Goal: Task Accomplishment & Management: Manage account settings

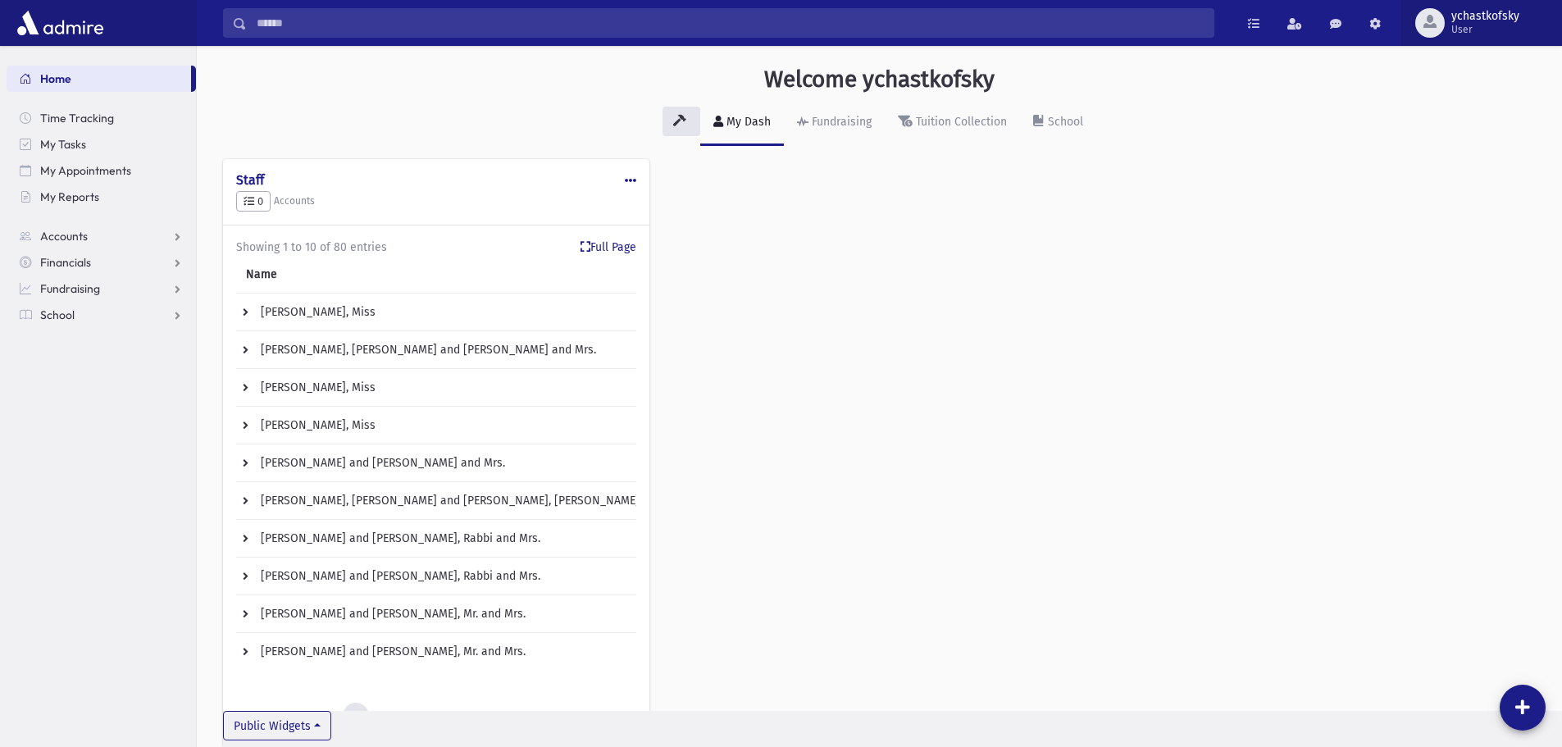
click at [1489, 20] on span "ychastkofsky" at bounding box center [1485, 16] width 68 height 13
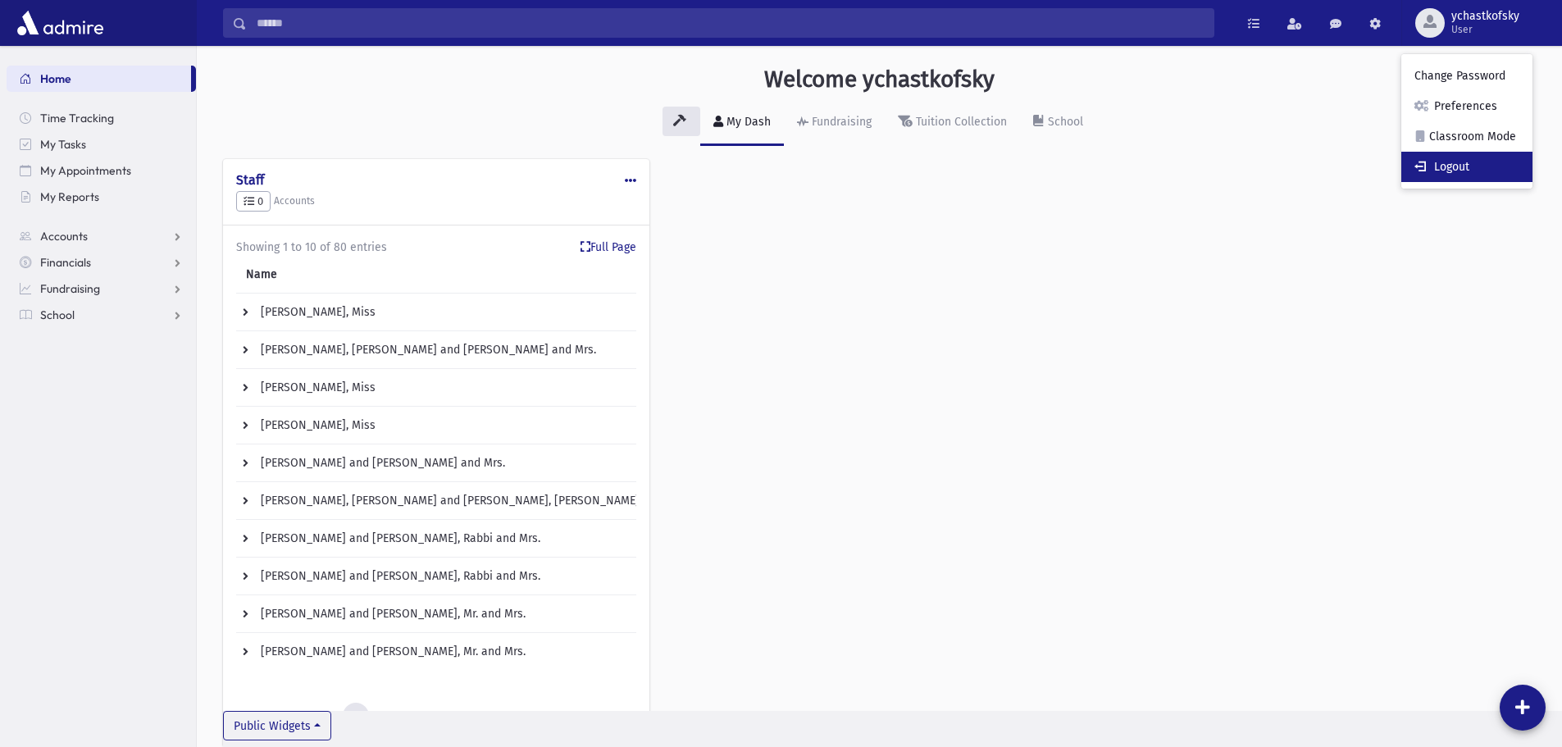
click at [1459, 168] on link "Logout" at bounding box center [1466, 167] width 131 height 30
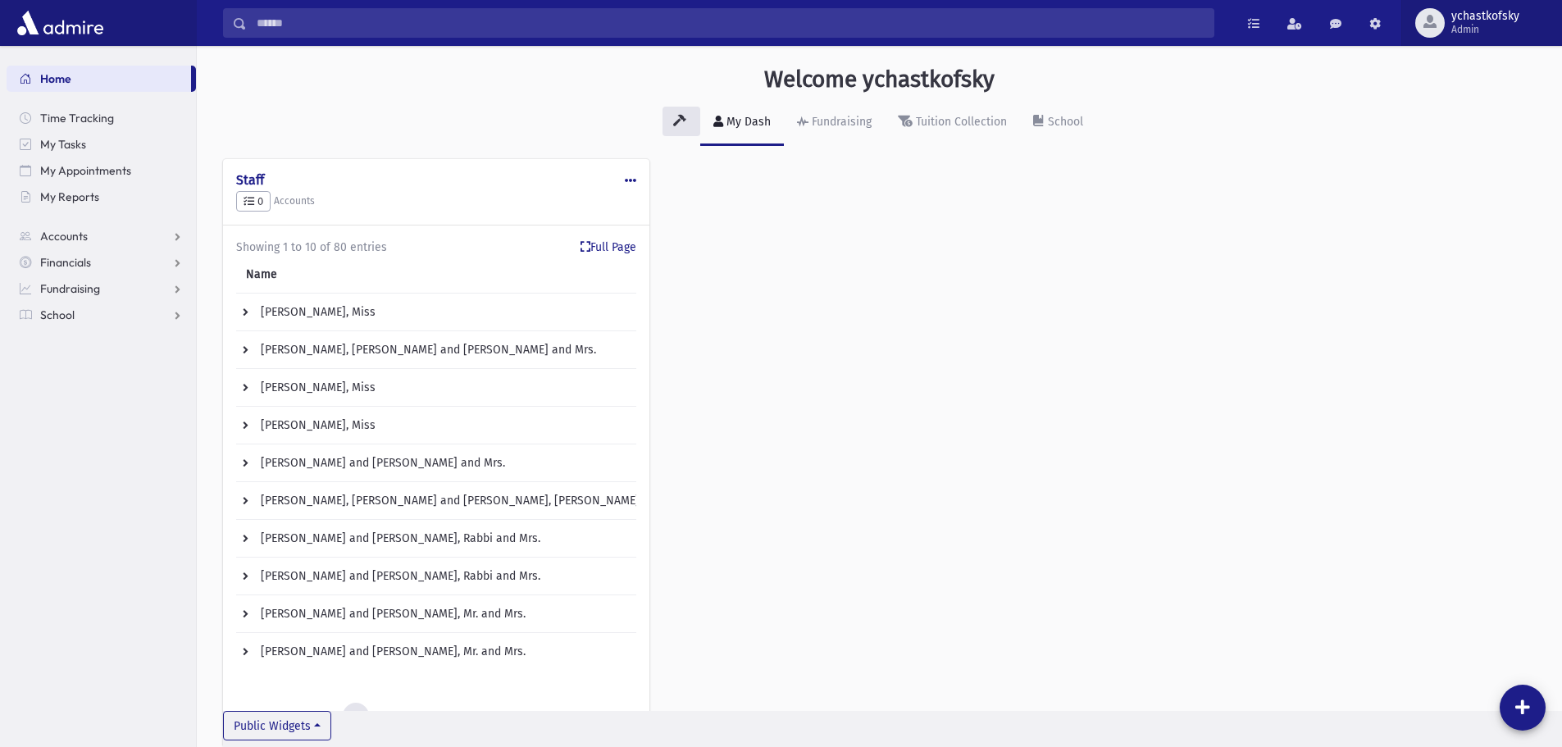
click at [1461, 23] on span "Admin" at bounding box center [1485, 29] width 68 height 13
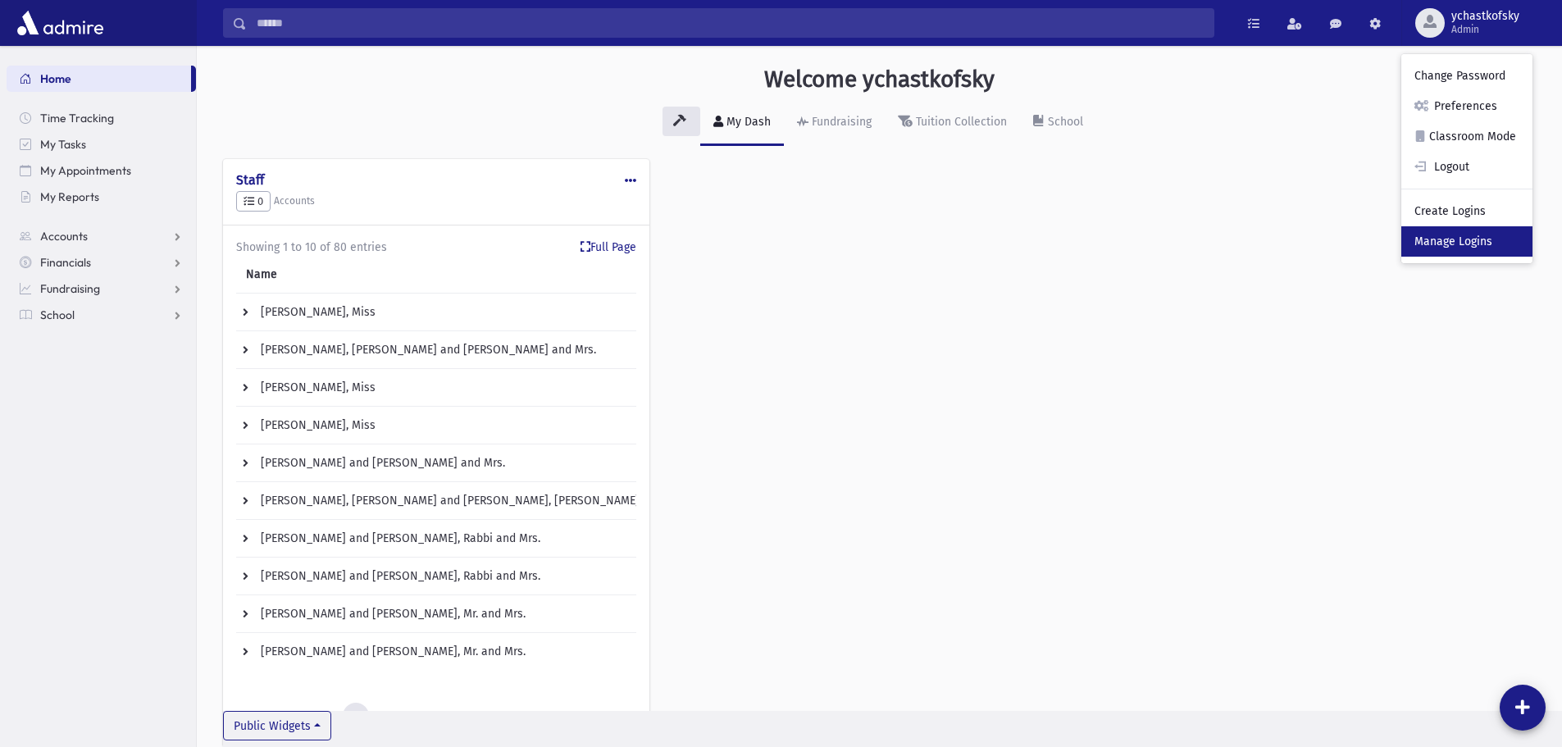
click at [1454, 244] on link "Manage Logins" at bounding box center [1466, 241] width 131 height 30
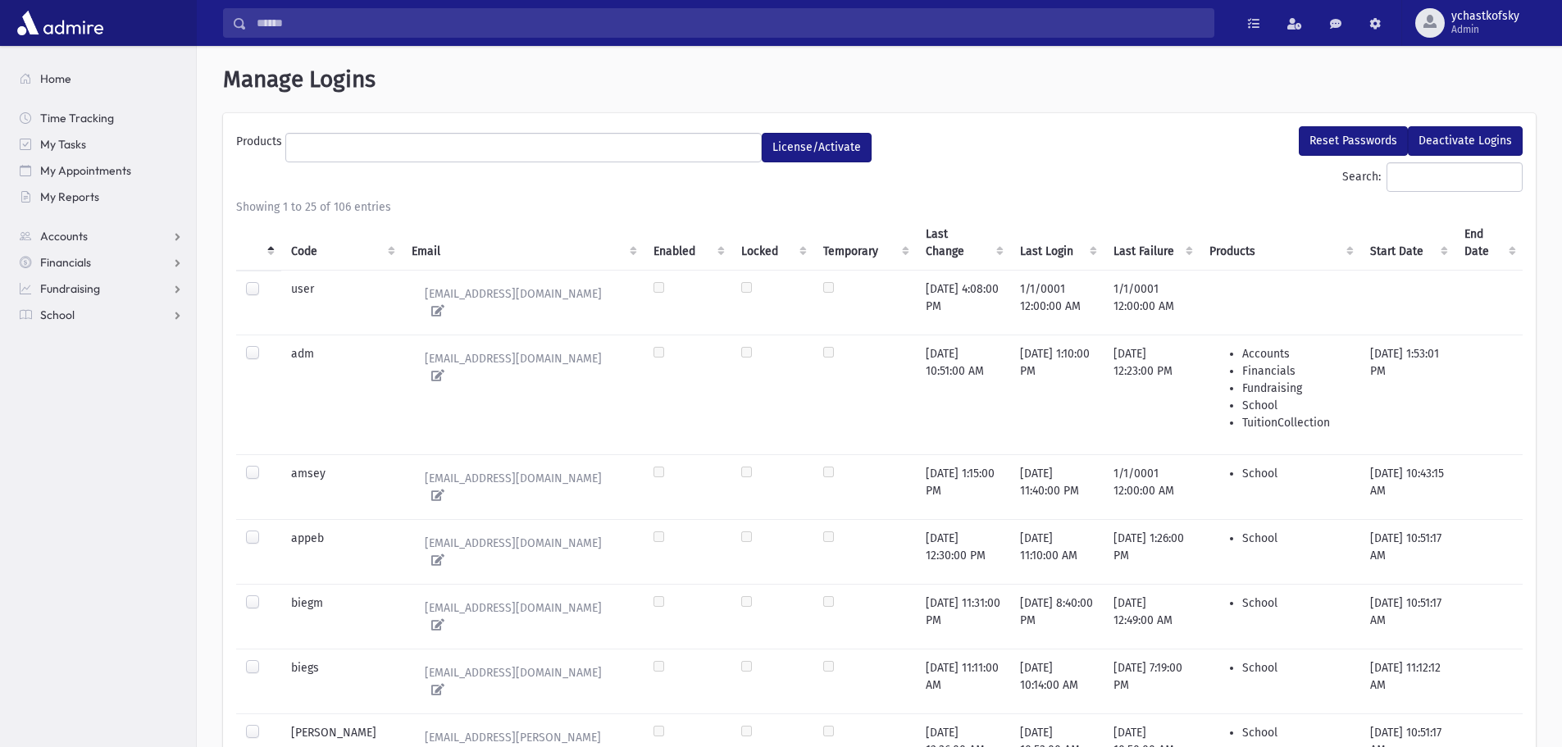
select select
click at [1010, 250] on th "Last Login" at bounding box center [1056, 243] width 93 height 55
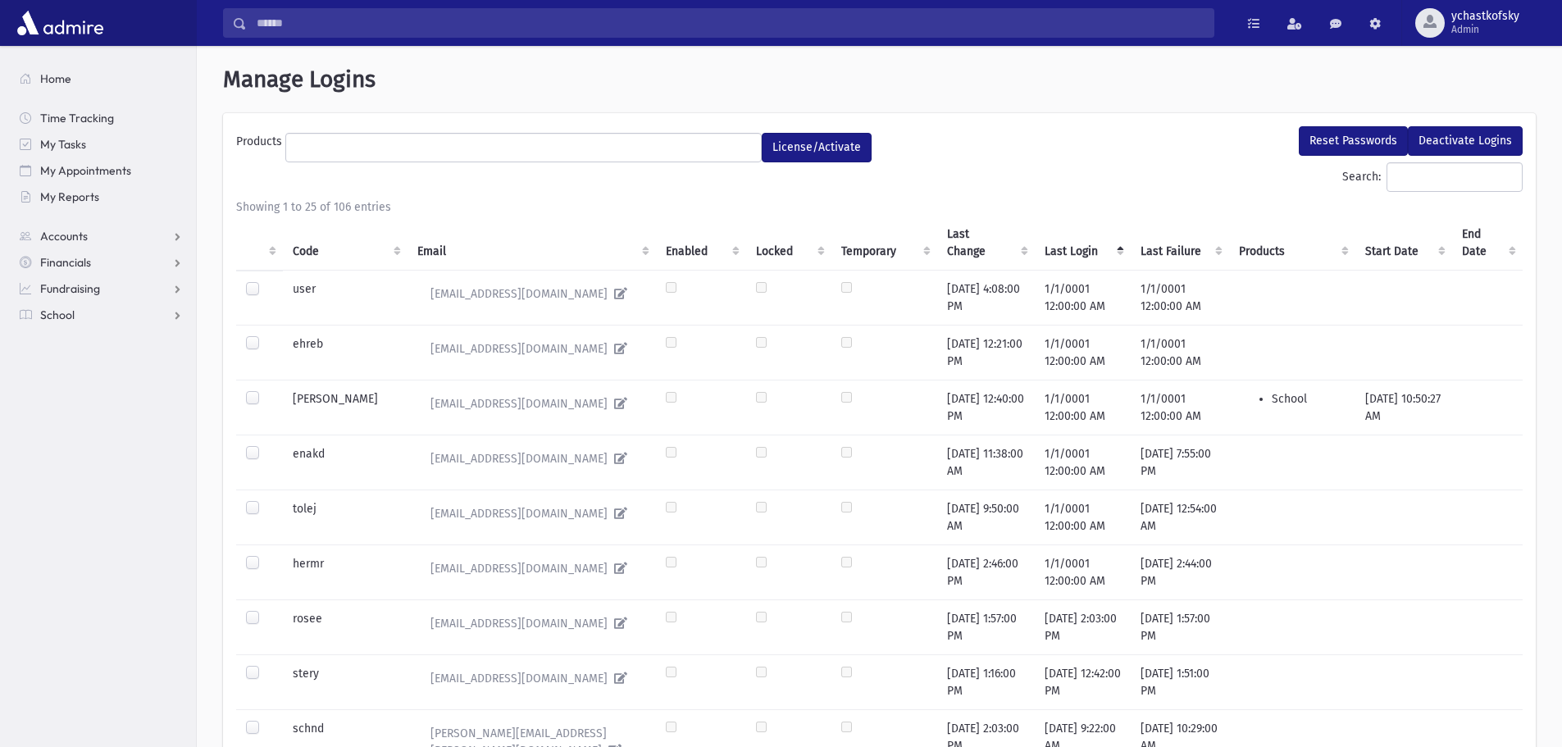
click at [1009, 250] on th "Last Change" at bounding box center [986, 243] width 98 height 55
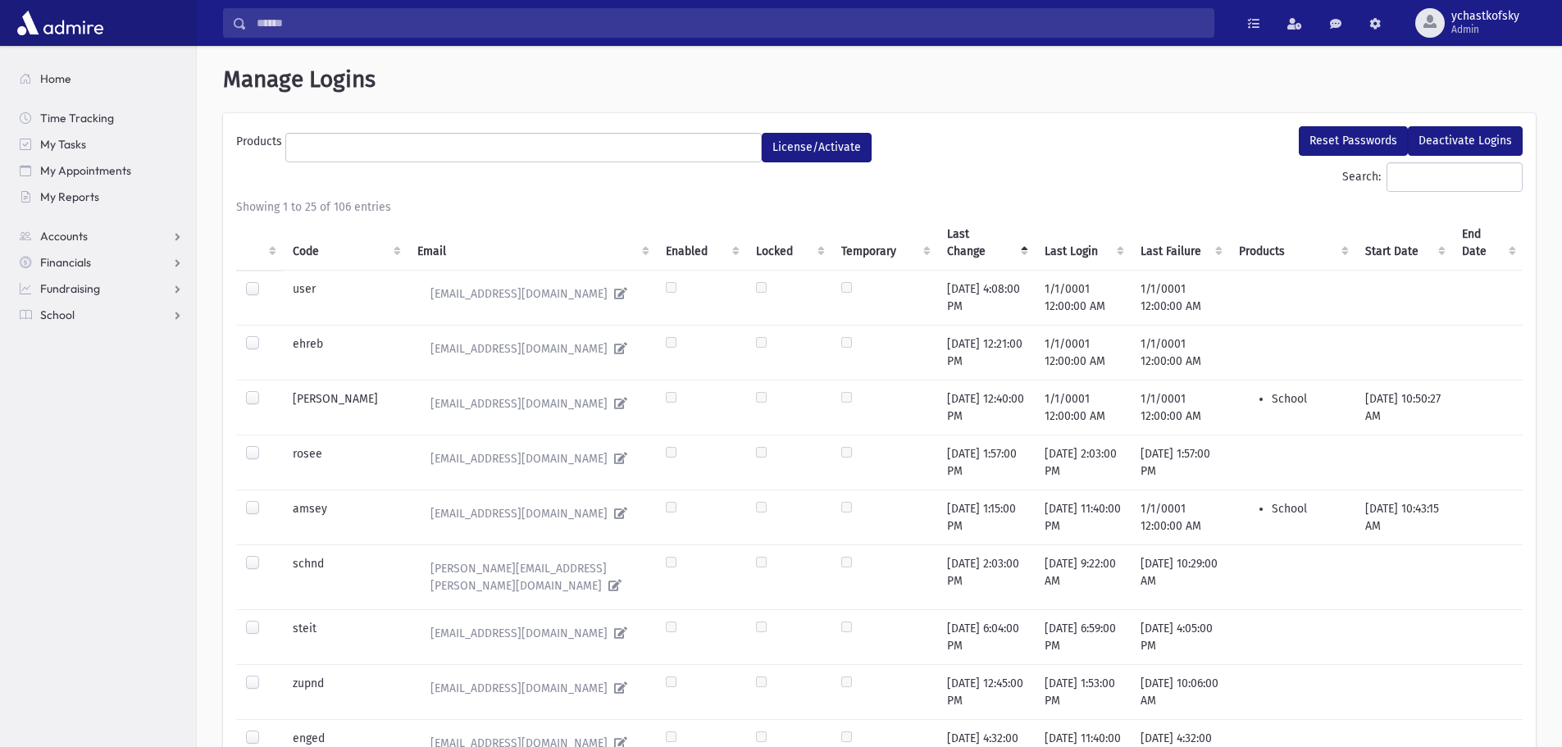
click at [1041, 250] on th "Last Login" at bounding box center [1083, 243] width 96 height 55
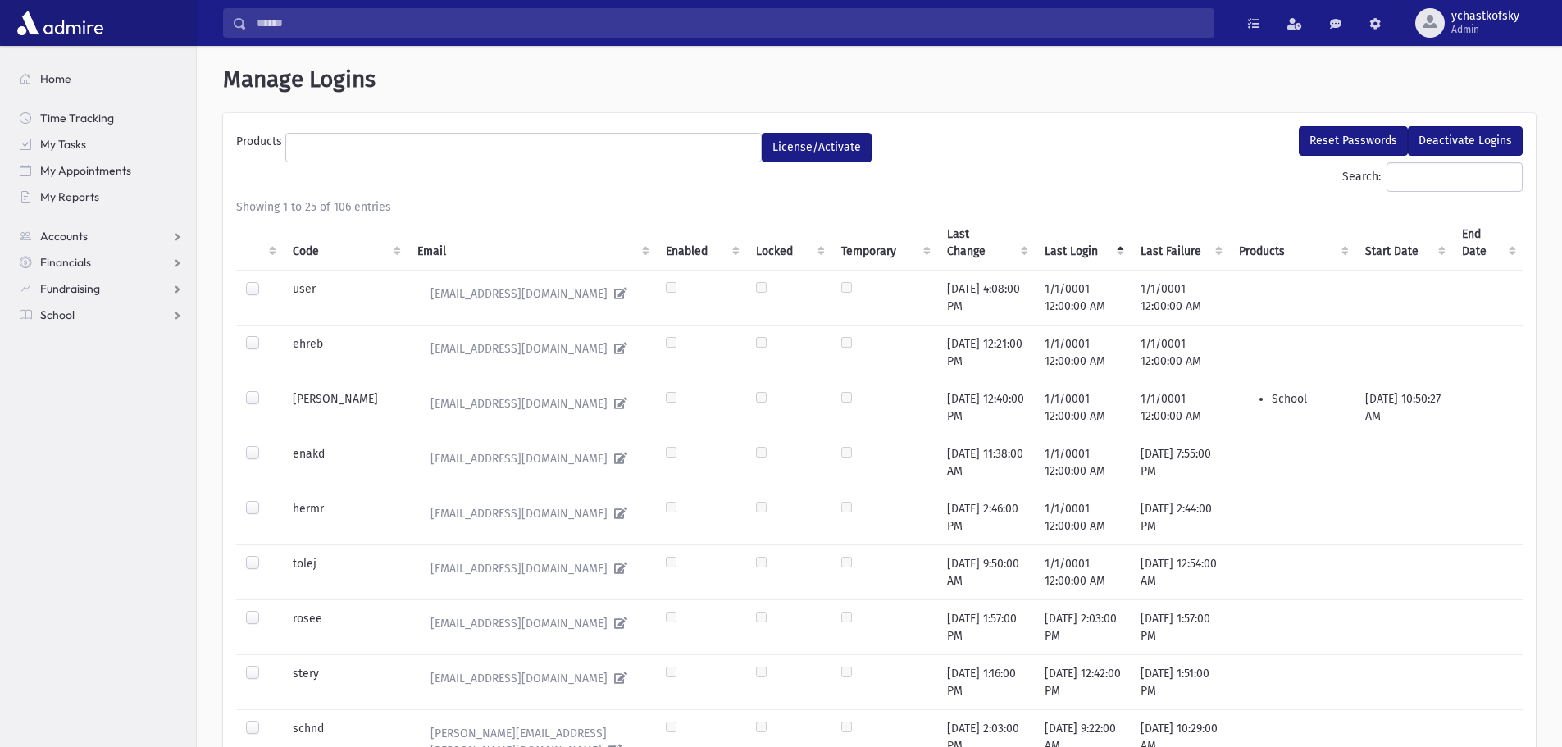
click at [1041, 250] on th "Last Login" at bounding box center [1083, 243] width 96 height 55
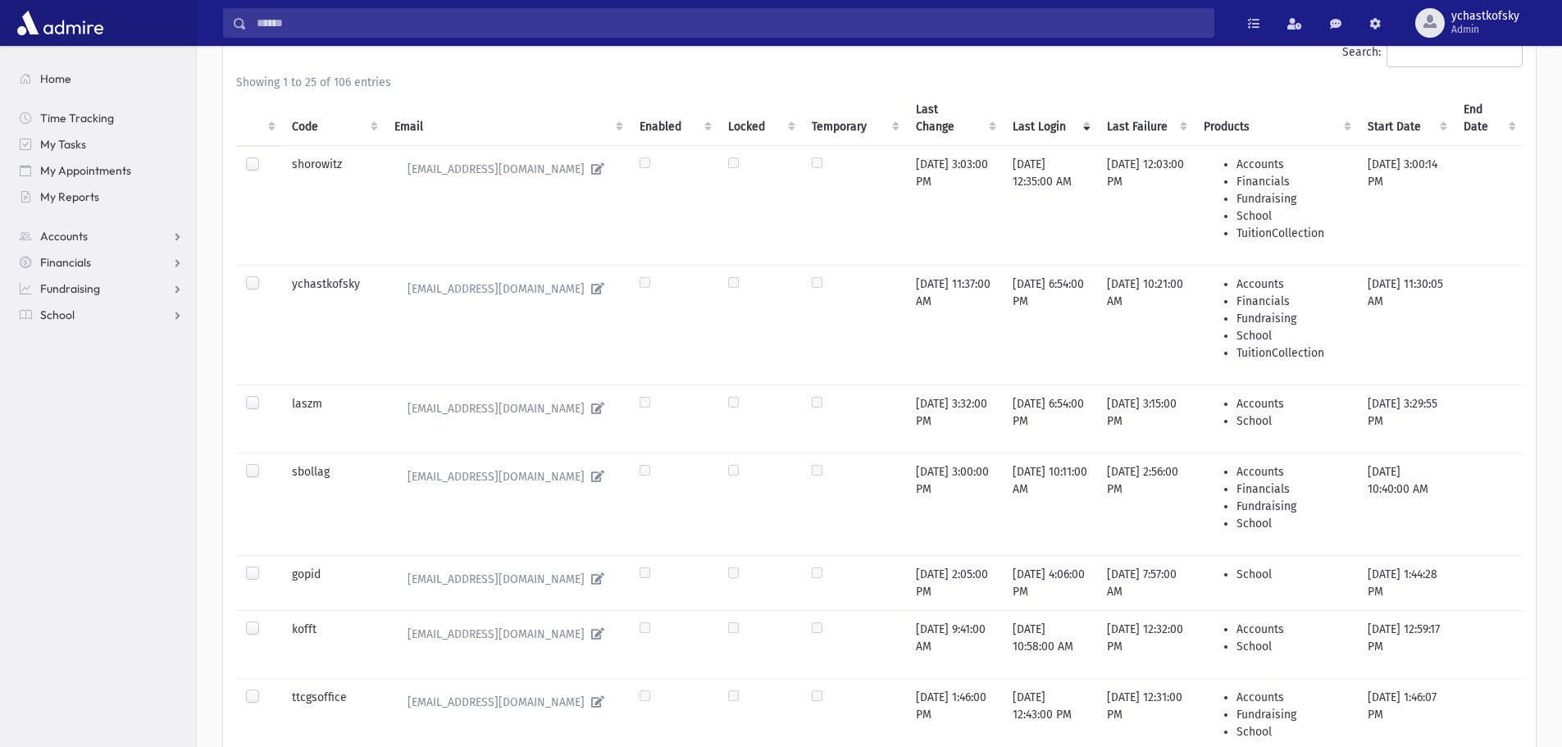
scroll to position [164, 0]
